Goal: Communication & Community: Answer question/provide support

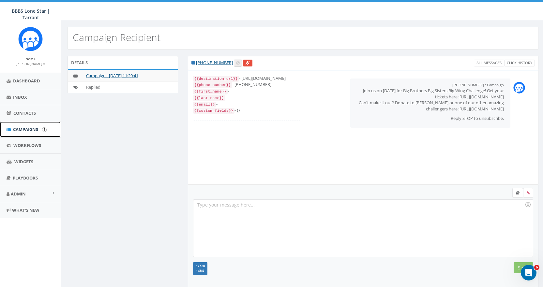
click at [17, 129] on span "Campaigns" at bounding box center [25, 129] width 25 height 6
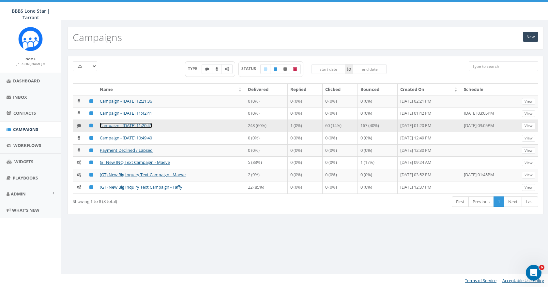
click at [112, 128] on link "Campaign - [DATE] 11:20:41" at bounding box center [126, 126] width 52 height 6
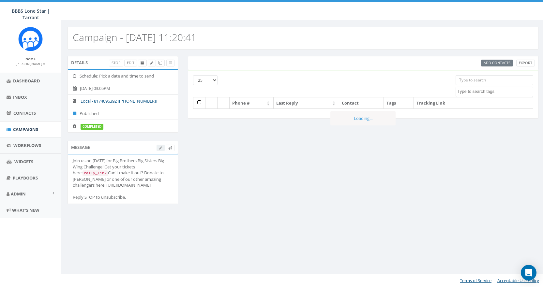
select select
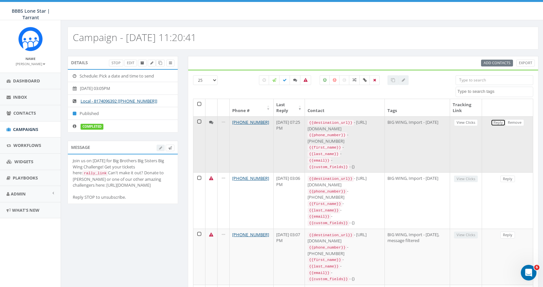
click at [498, 121] on link "Reply" at bounding box center [498, 122] width 15 height 7
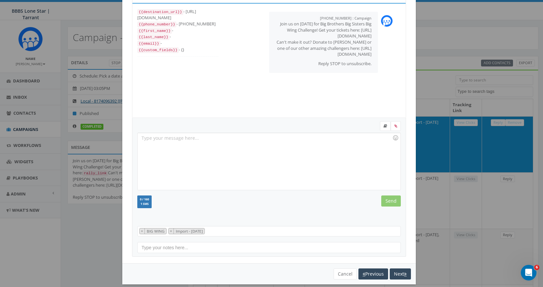
scroll to position [39, 0]
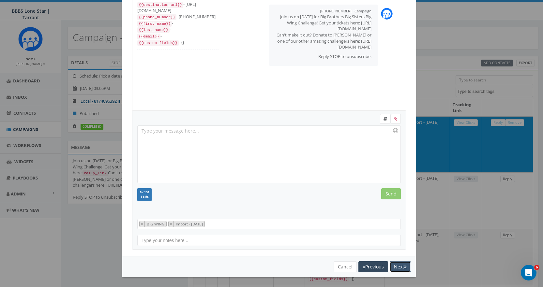
click at [397, 268] on button "Next" at bounding box center [400, 266] width 21 height 11
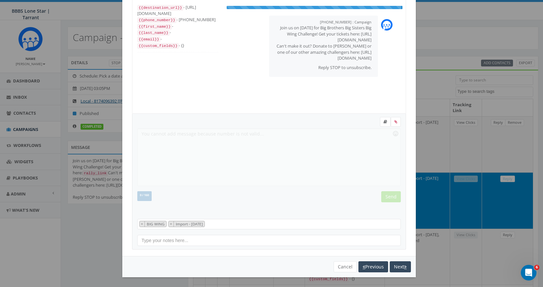
scroll to position [7, 0]
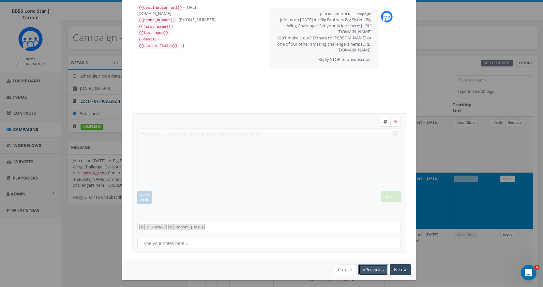
click at [375, 271] on button "Previous" at bounding box center [373, 269] width 30 height 11
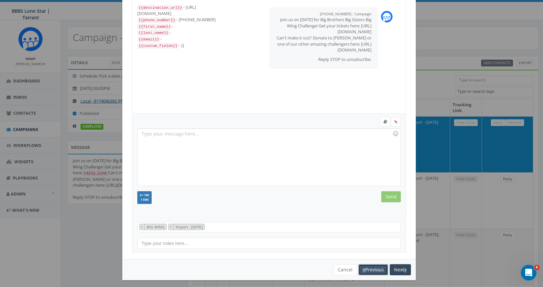
click at [374, 271] on button "Previous" at bounding box center [373, 269] width 30 height 11
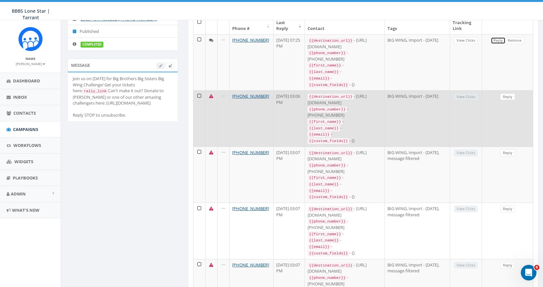
scroll to position [0, 0]
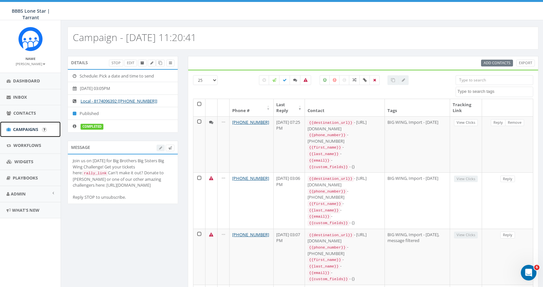
click at [31, 129] on span "Campaigns" at bounding box center [25, 129] width 25 height 6
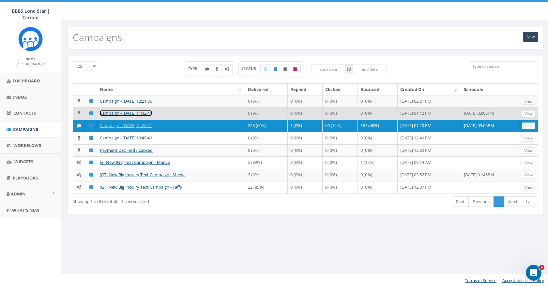
click at [137, 116] on link "Campaign - [DATE] 11:42:41" at bounding box center [126, 113] width 52 height 6
